Goal: Information Seeking & Learning: Learn about a topic

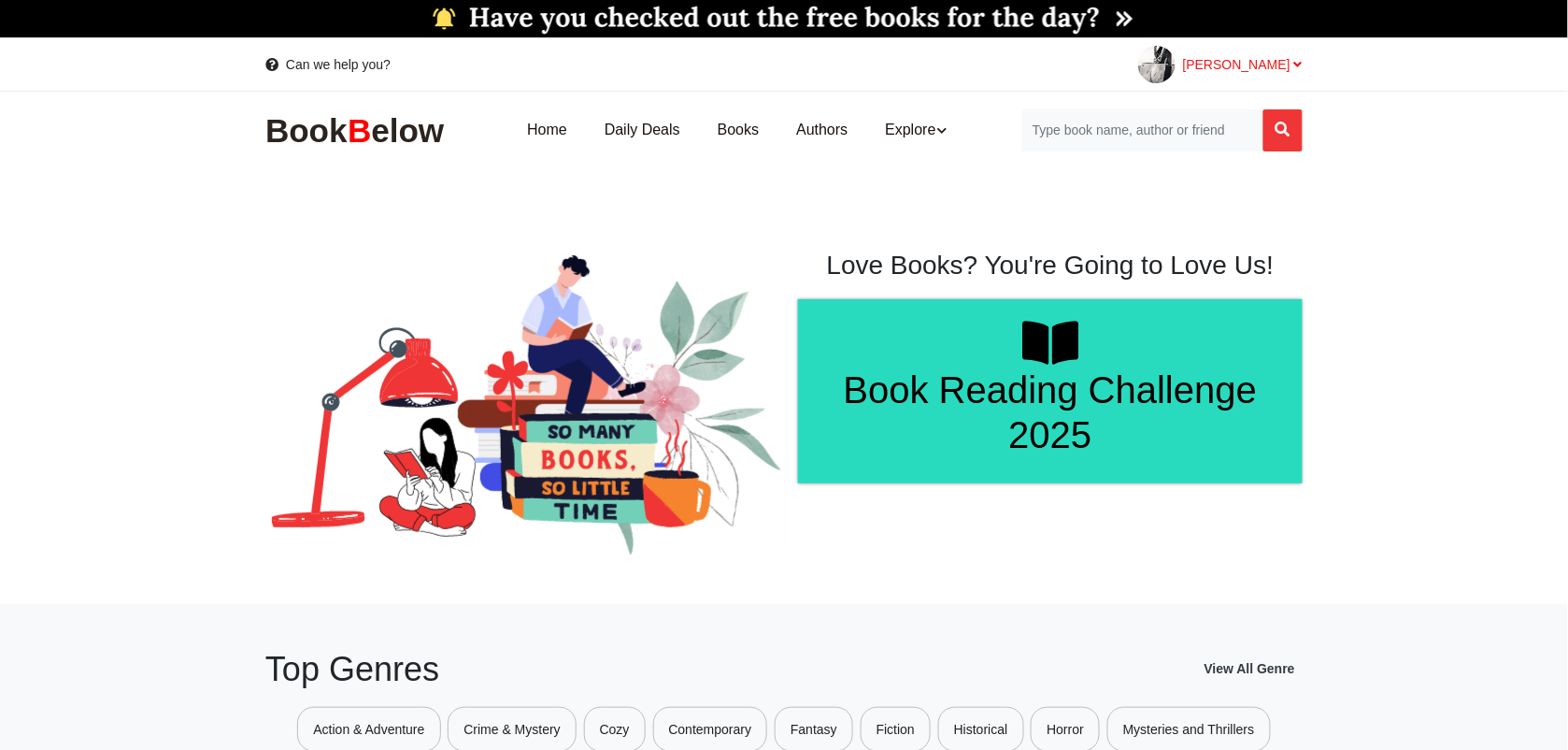
click at [1282, 66] on span "[PERSON_NAME]" at bounding box center [1243, 64] width 120 height 15
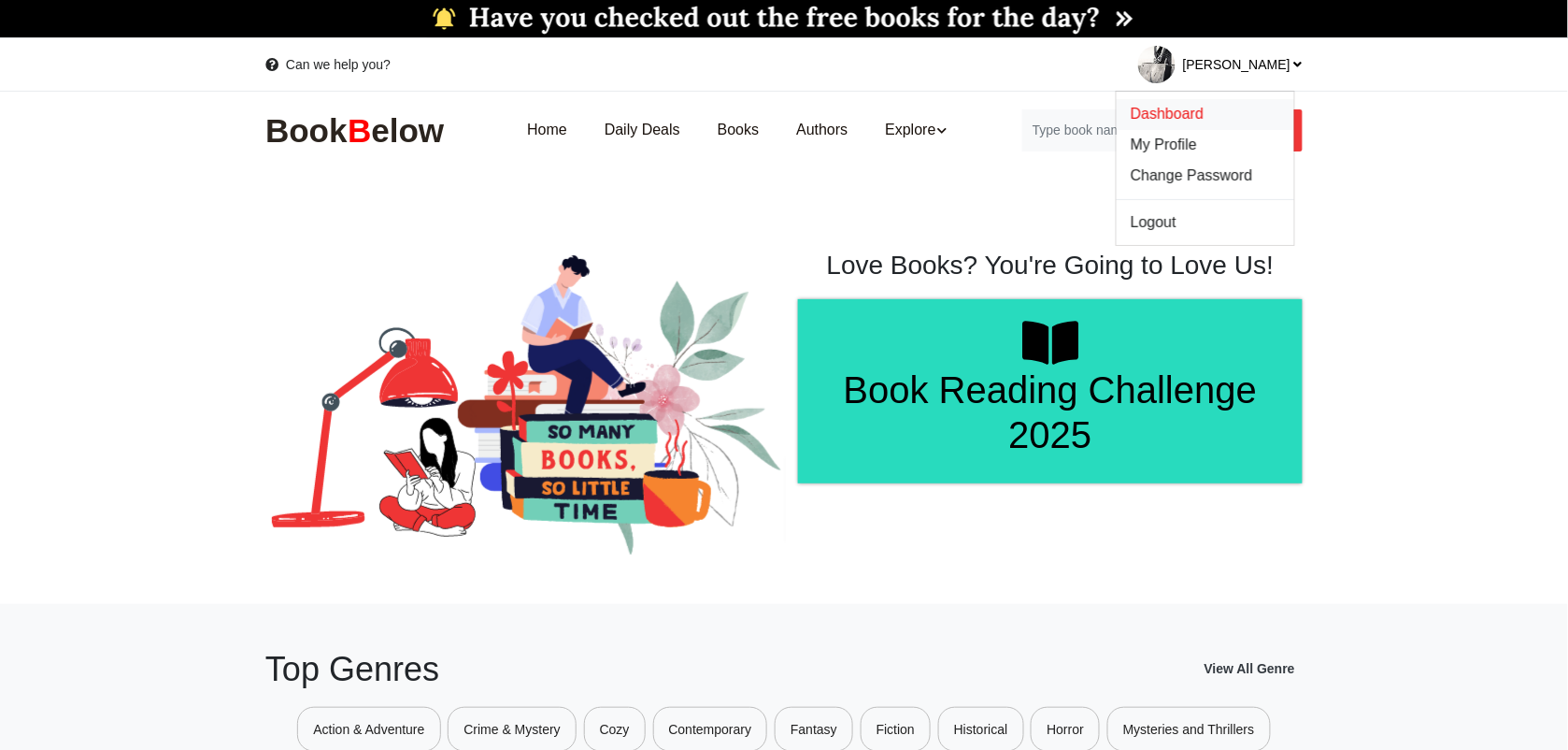
click at [1203, 119] on span "Dashboard" at bounding box center [1168, 114] width 73 height 16
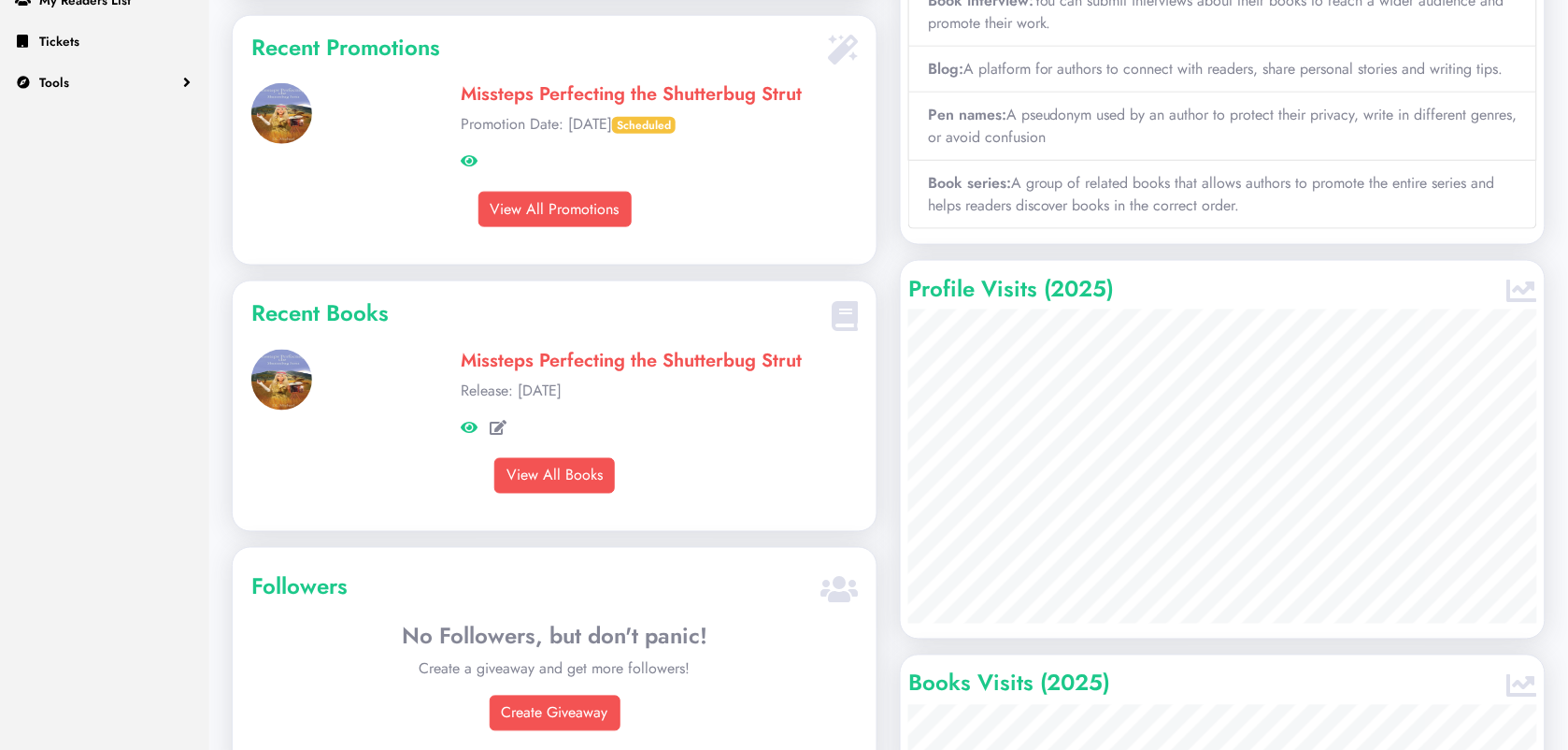
scroll to position [129, 0]
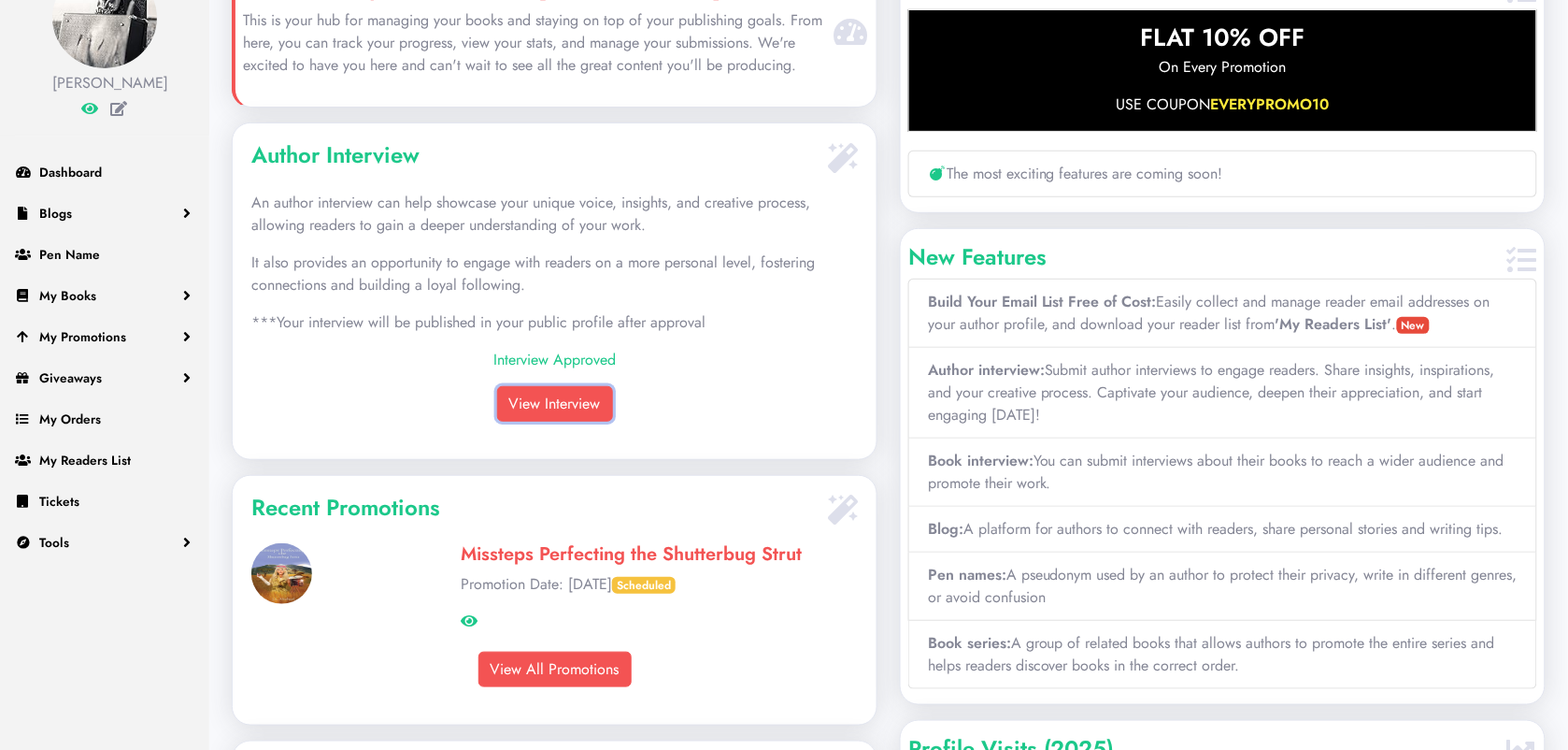
click at [556, 411] on link "View Interview" at bounding box center [555, 404] width 116 height 36
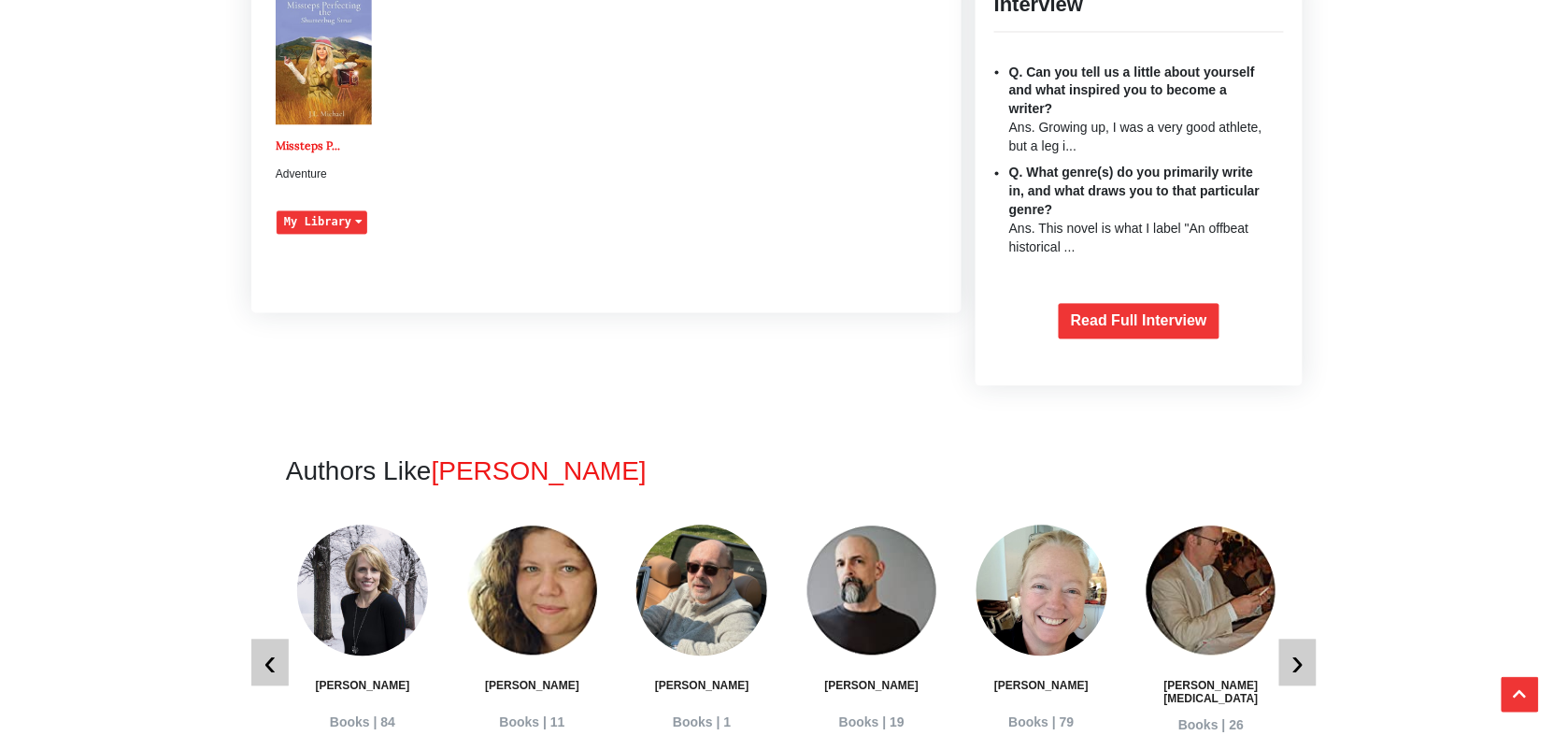
scroll to position [847, 0]
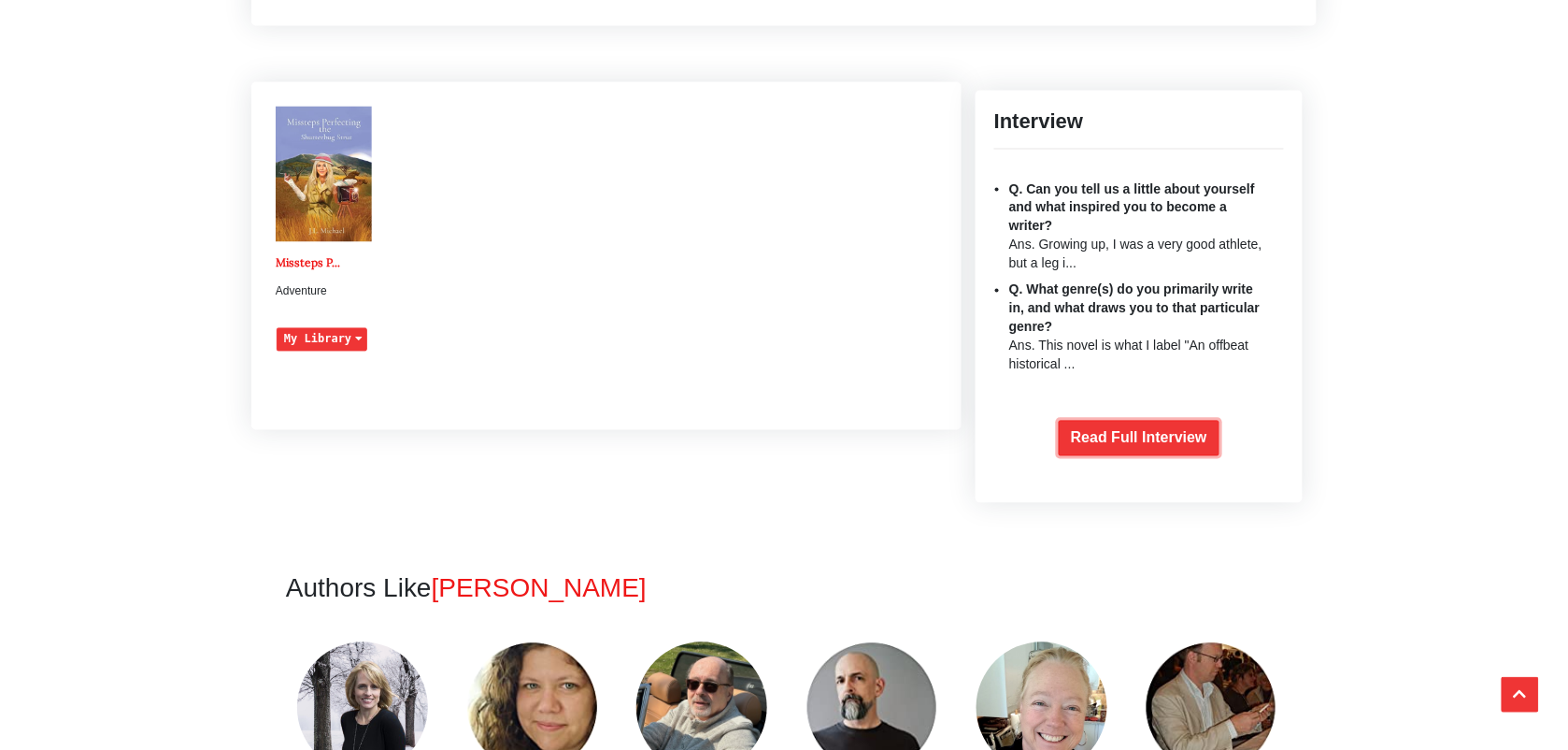
click at [1092, 436] on link "Read Full Interview" at bounding box center [1139, 439] width 160 height 36
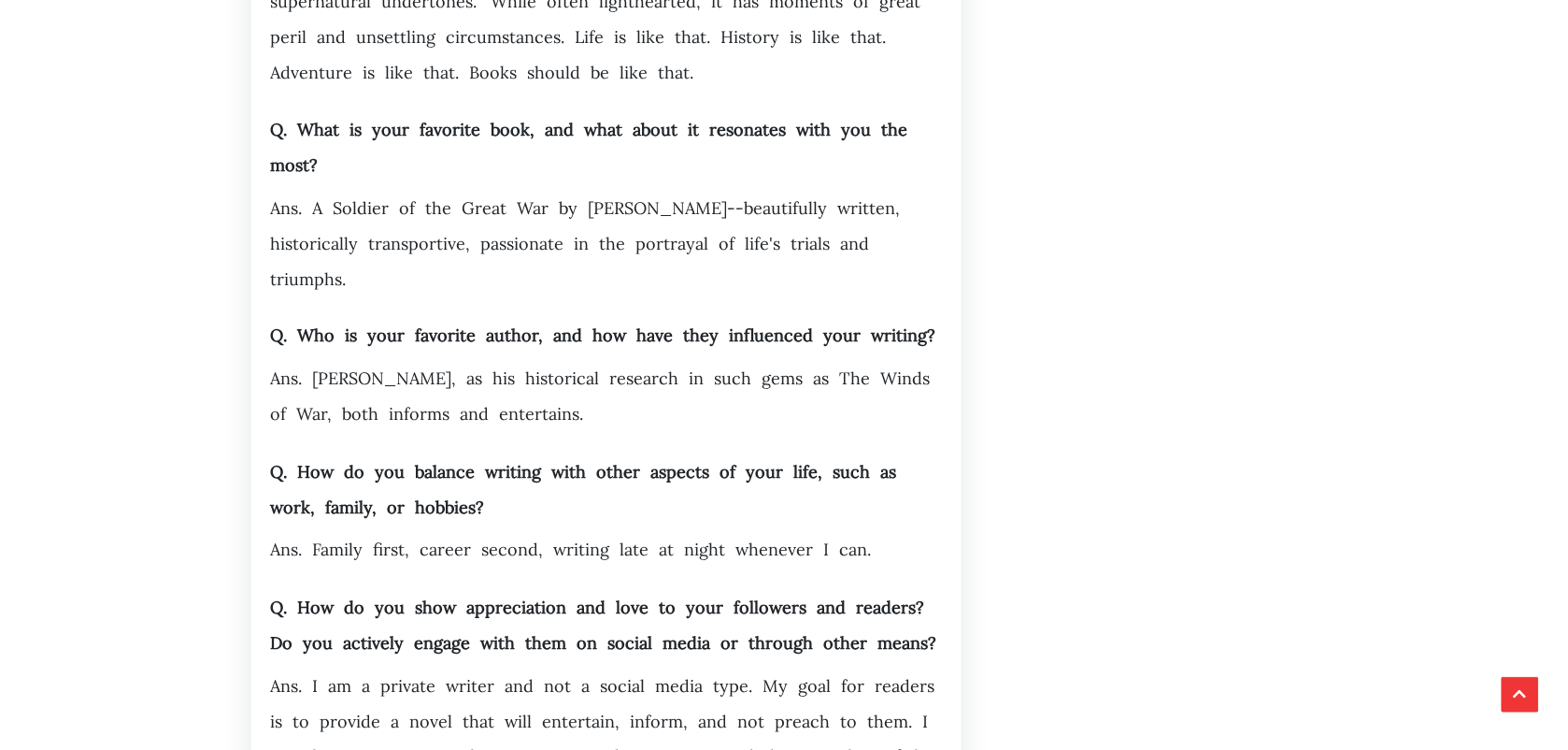
scroll to position [701, 0]
